Goal: Task Accomplishment & Management: Manage account settings

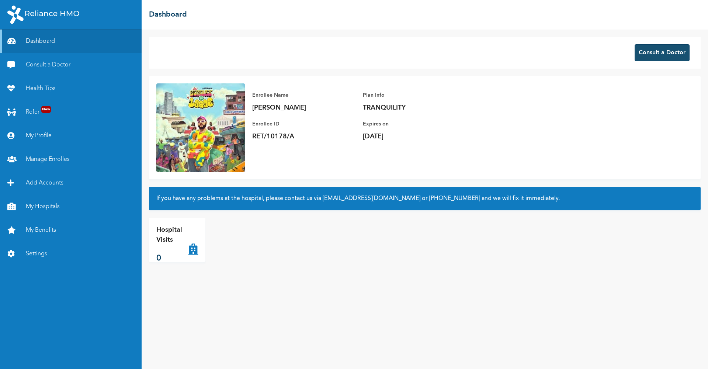
click at [659, 55] on button "Consult a Doctor" at bounding box center [662, 52] width 55 height 17
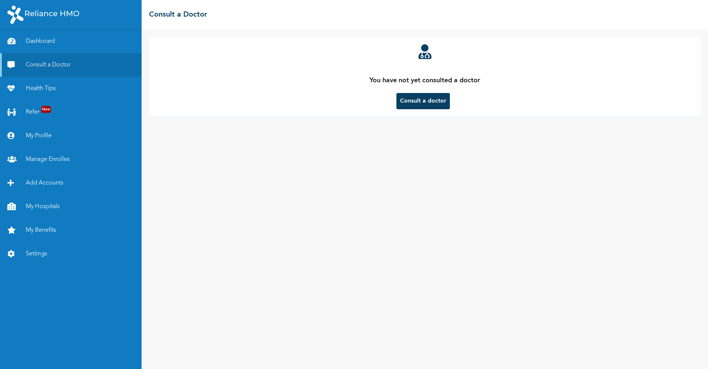
click at [443, 105] on button "Consult a doctor" at bounding box center [422, 101] width 53 height 16
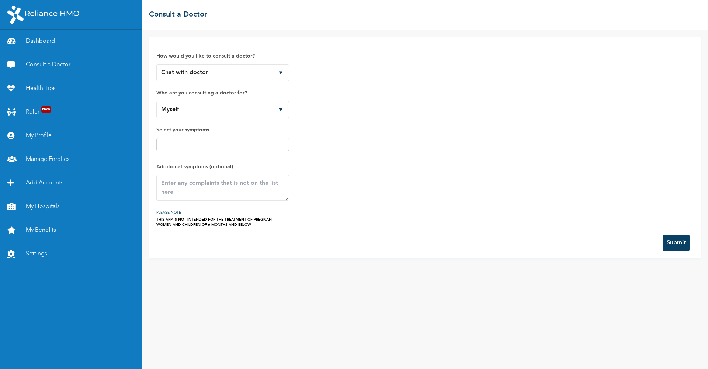
click at [29, 253] on link "Settings" at bounding box center [71, 254] width 142 height 24
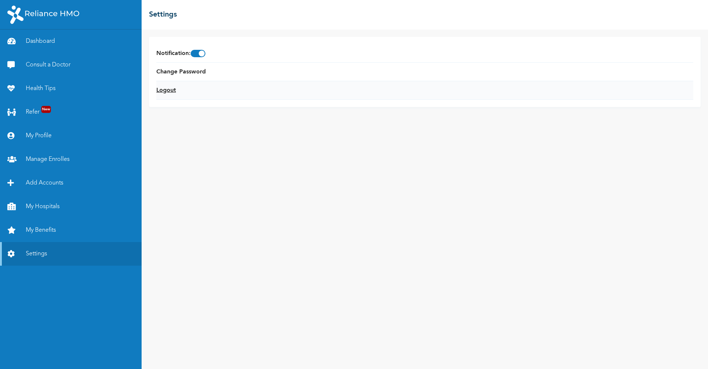
click at [163, 91] on link "Logout" at bounding box center [166, 90] width 20 height 9
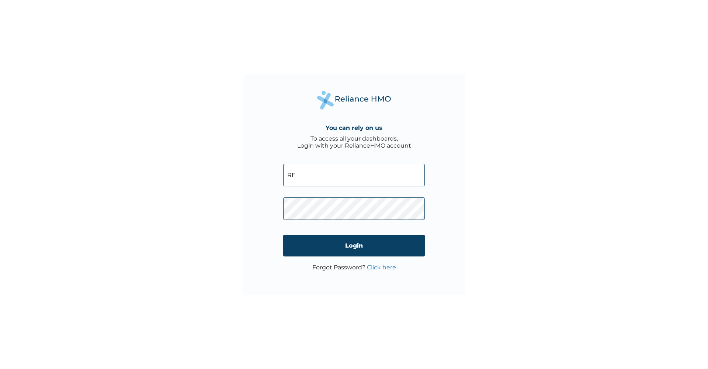
type input "RET/44701/A"
click at [341, 246] on input "Login" at bounding box center [354, 246] width 142 height 22
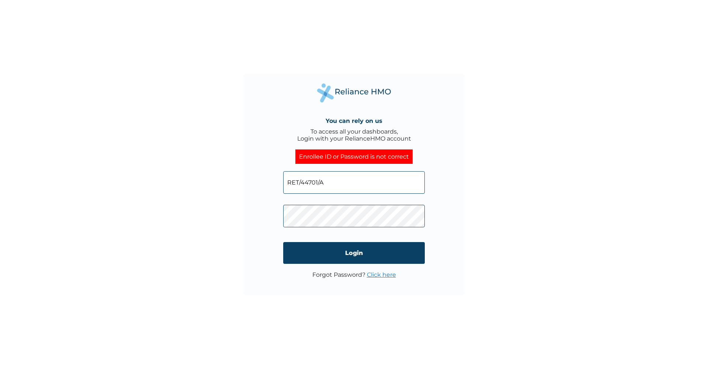
click at [455, 170] on div "You can rely on us To access all your dashboards, Login with your RelianceHMO a…" at bounding box center [353, 184] width 221 height 221
click at [346, 186] on input "RET/44701/A" at bounding box center [354, 182] width 142 height 22
click at [244, 284] on div "You can rely on us To access all your dashboards, Login with your RelianceHMO a…" at bounding box center [353, 184] width 221 height 221
click at [329, 183] on input "RET/44727/A" at bounding box center [354, 182] width 142 height 22
type input "dani.oguamanam@yahoo.com"
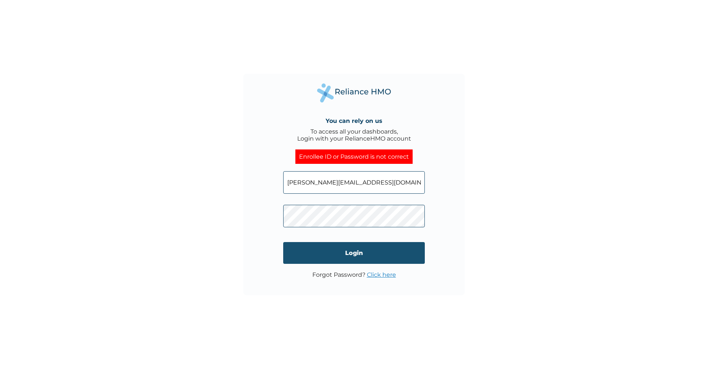
click at [358, 251] on input "Login" at bounding box center [354, 253] width 142 height 22
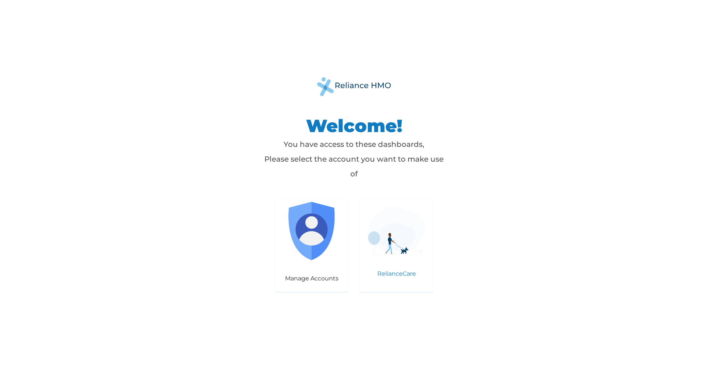
click at [380, 255] on img at bounding box center [396, 231] width 58 height 48
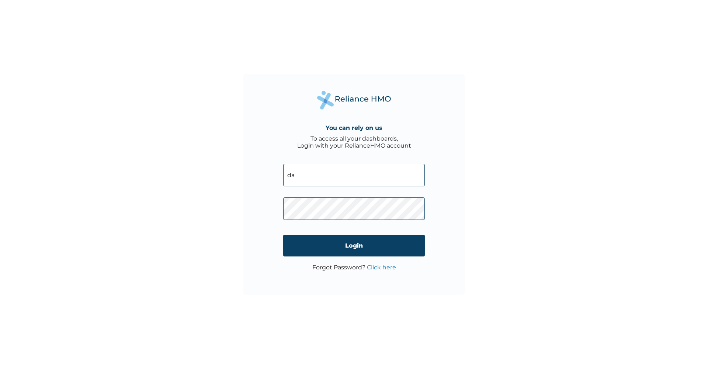
type input "[PERSON_NAME][EMAIL_ADDRESS][DOMAIN_NAME]"
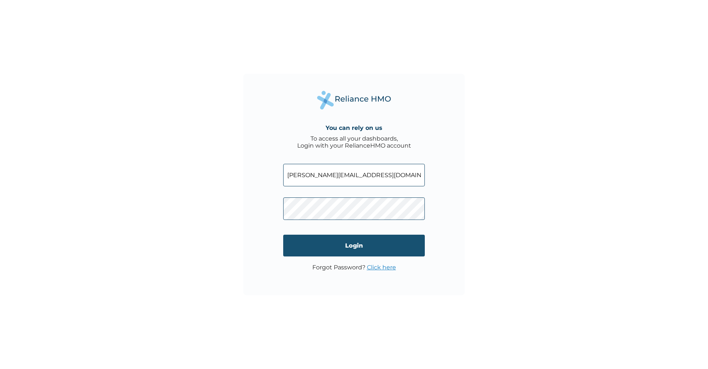
click at [344, 243] on input "Login" at bounding box center [354, 246] width 142 height 22
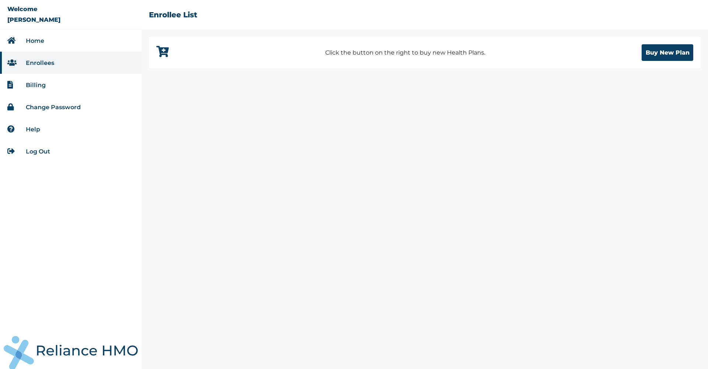
click at [45, 152] on link "Log Out" at bounding box center [38, 151] width 24 height 7
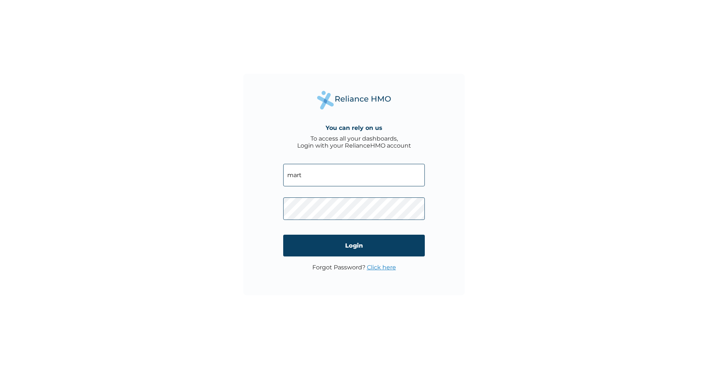
type input "[PERSON_NAME][EMAIL_ADDRESS][DOMAIN_NAME]"
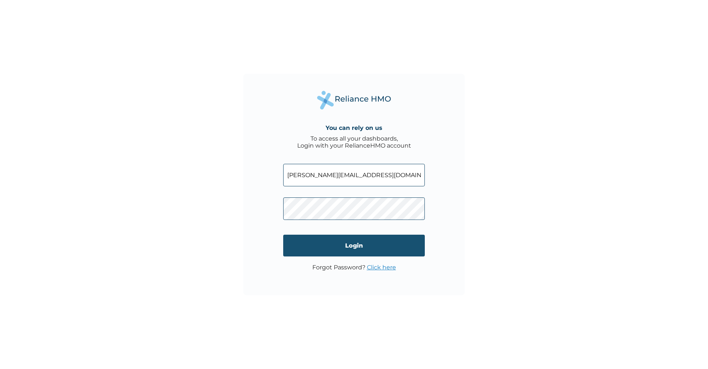
click at [319, 249] on input "Login" at bounding box center [354, 246] width 142 height 22
